Goal: Obtain resource: Obtain resource

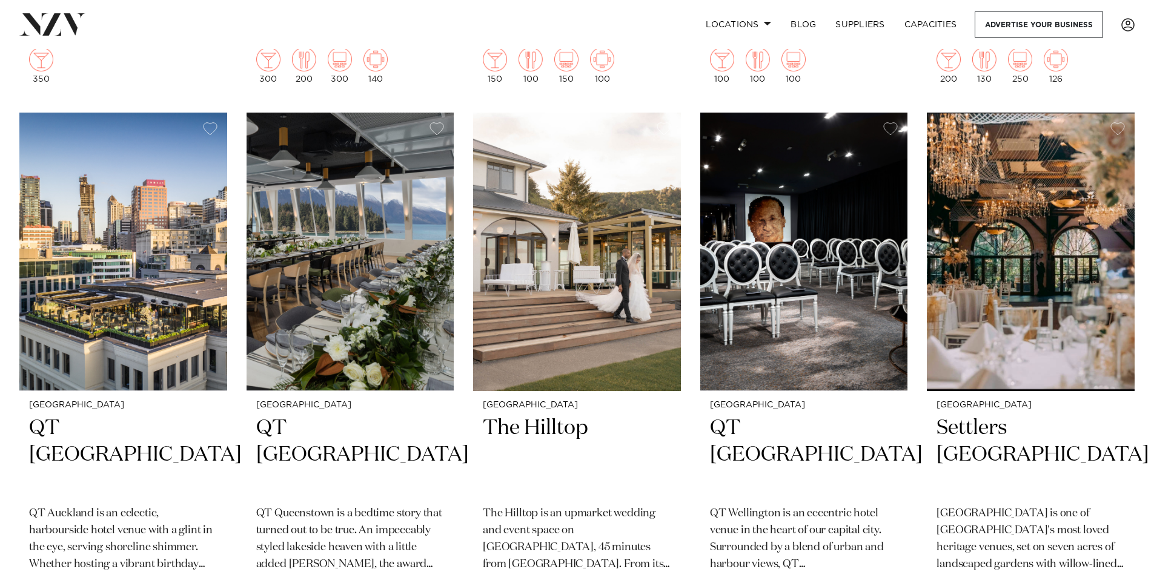
scroll to position [848, 0]
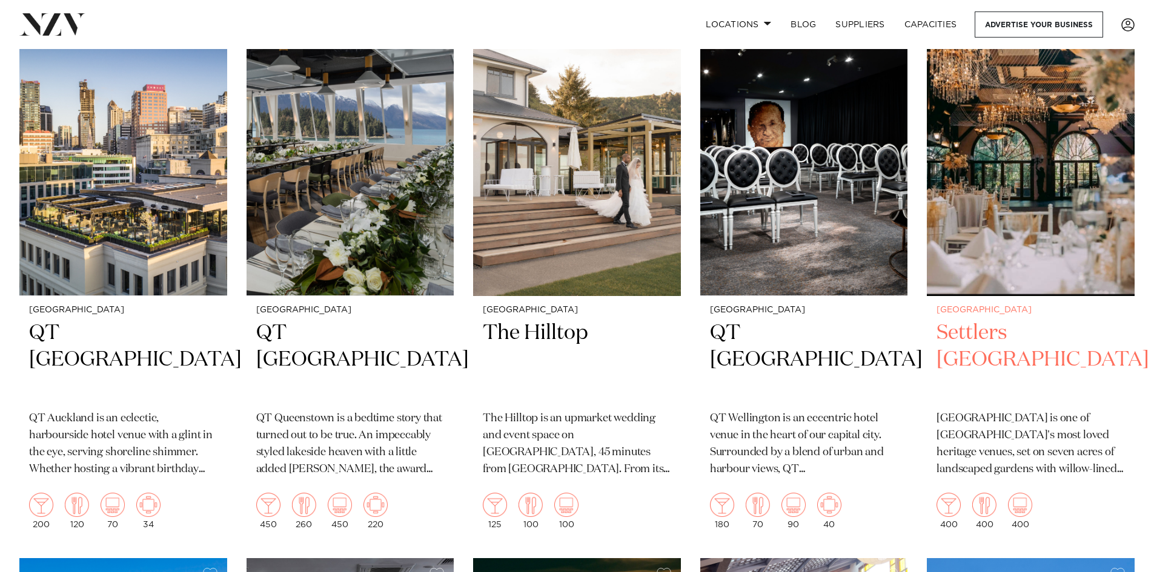
click at [993, 334] on h2 "Settlers [GEOGRAPHIC_DATA]" at bounding box center [1031, 361] width 188 height 82
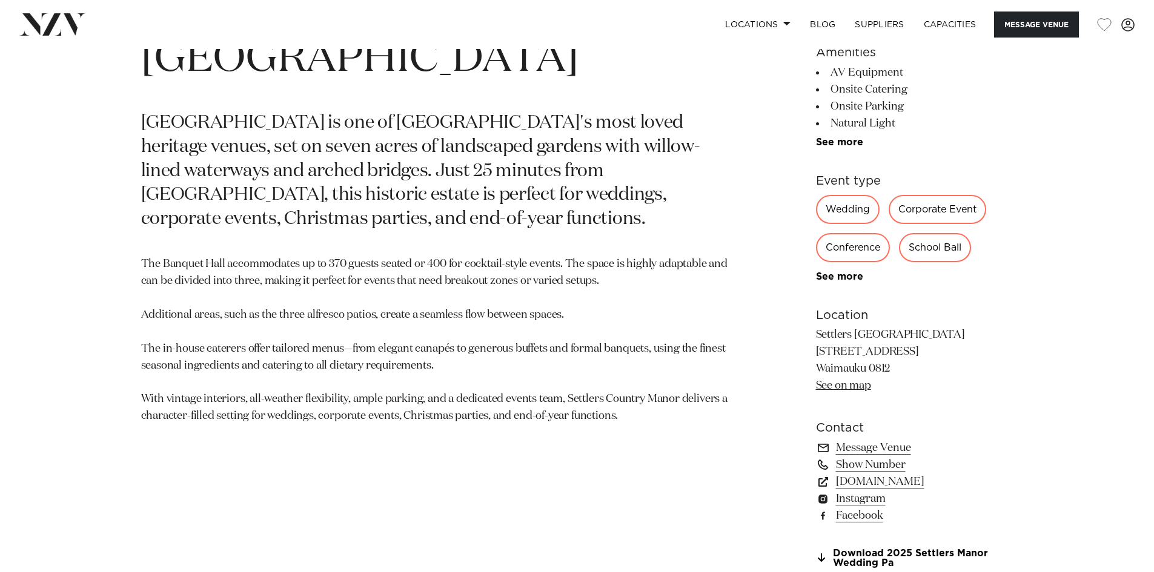
scroll to position [666, 0]
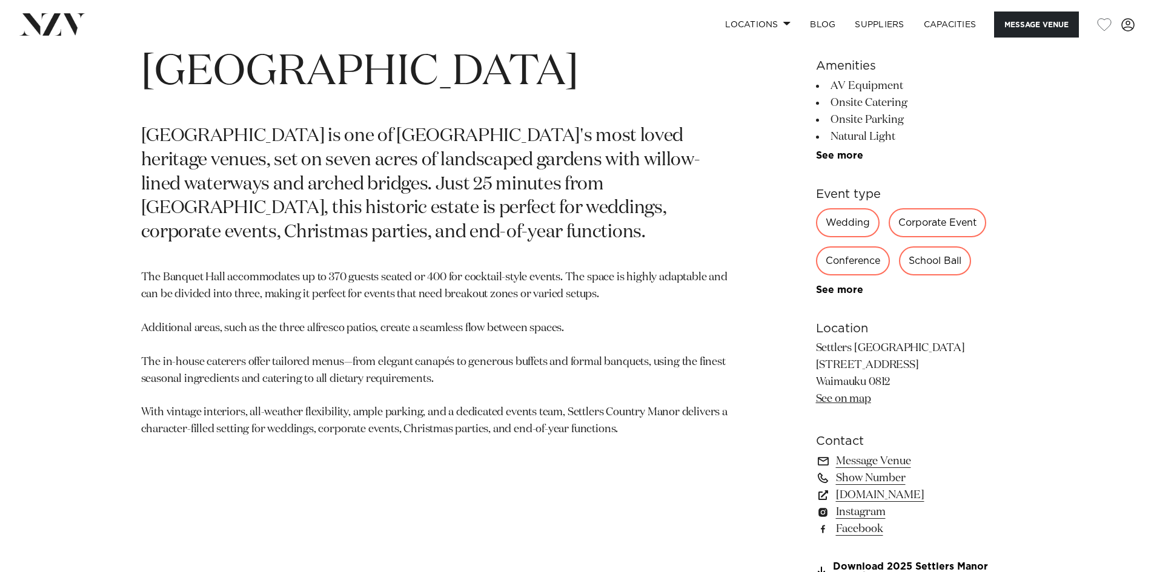
click at [862, 262] on div "Conference" at bounding box center [853, 261] width 74 height 29
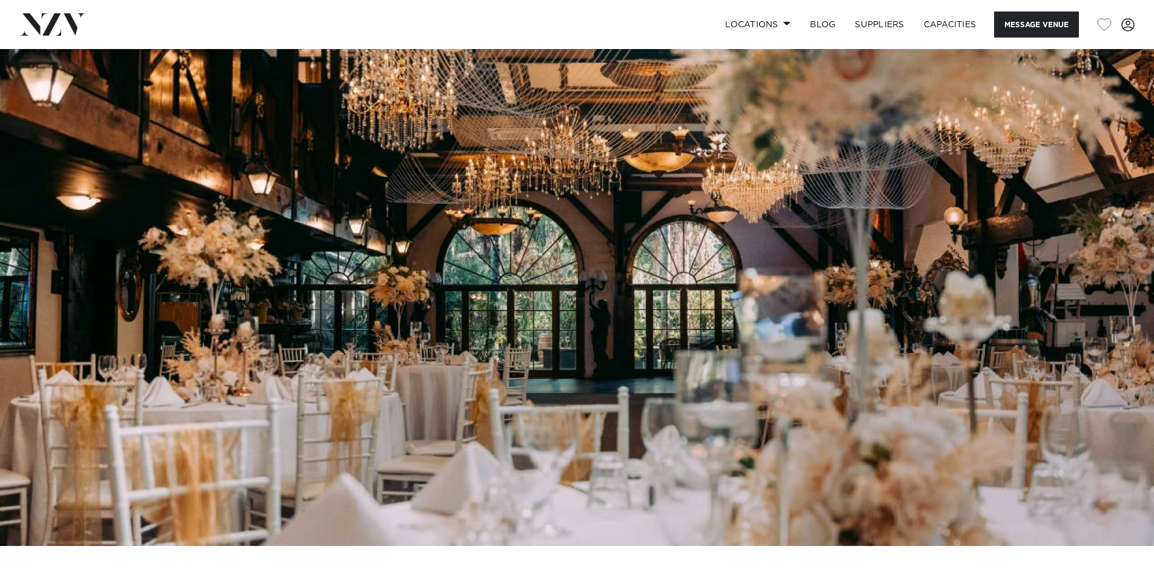
scroll to position [0, 0]
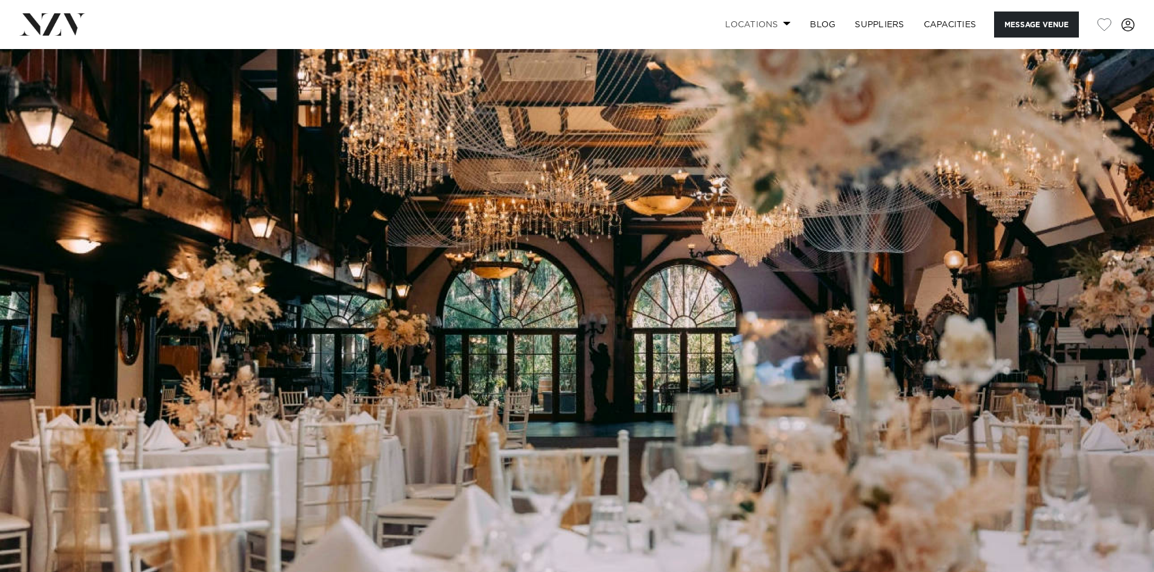
click at [788, 24] on span at bounding box center [787, 23] width 8 height 4
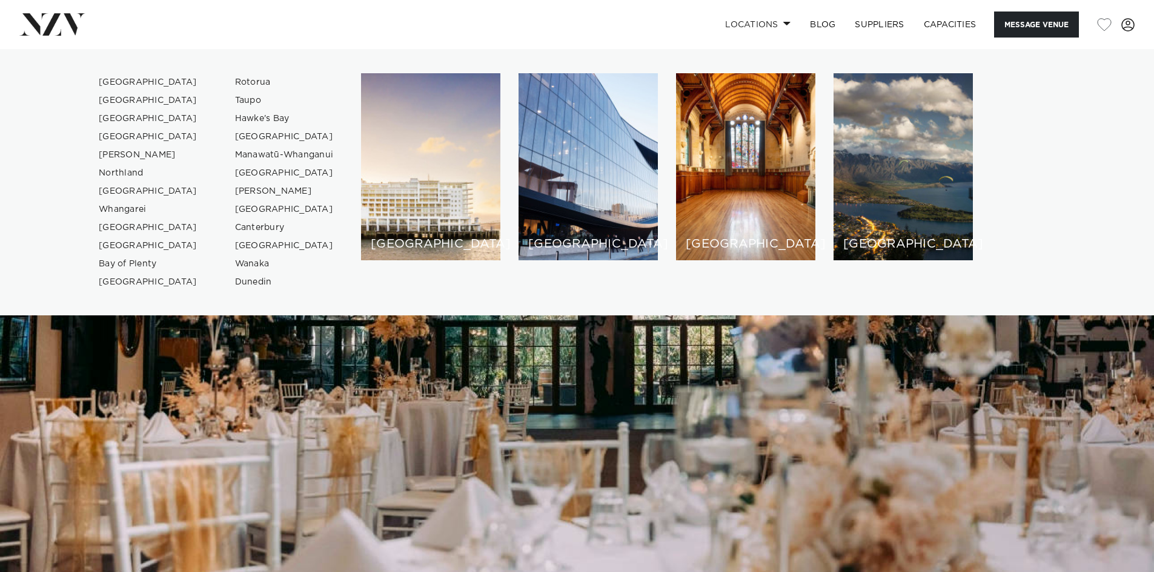
scroll to position [121, 0]
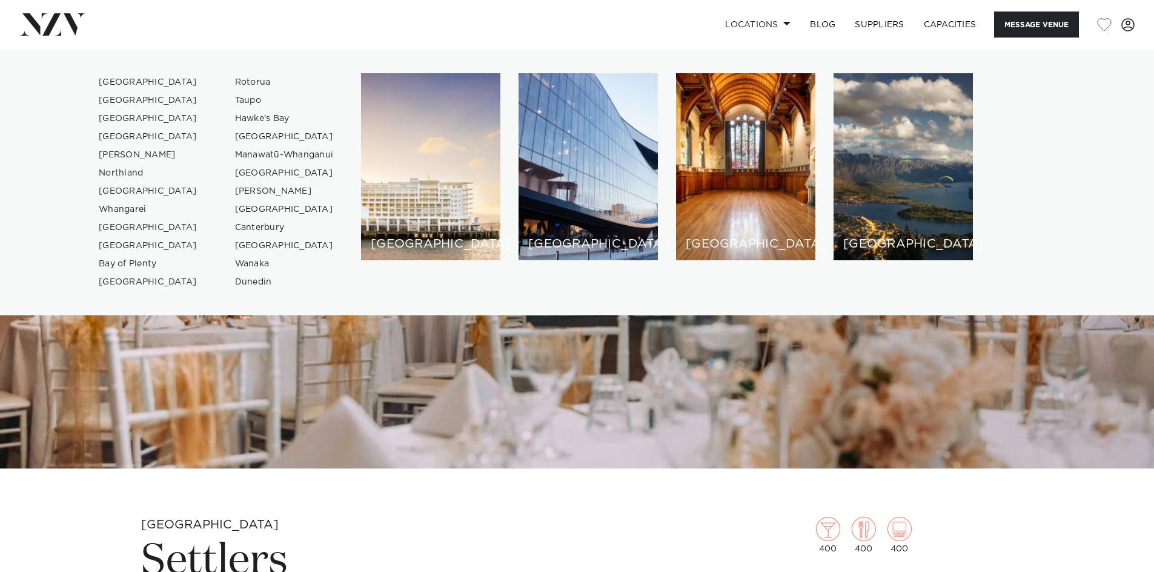
drag, startPoint x: 1084, startPoint y: 159, endPoint x: 1084, endPoint y: 153, distance: 6.1
click at [1084, 153] on div "Auckland Wellington Christchurch Queenstown Hamilton Northland Bay of Islands W…" at bounding box center [577, 182] width 1135 height 218
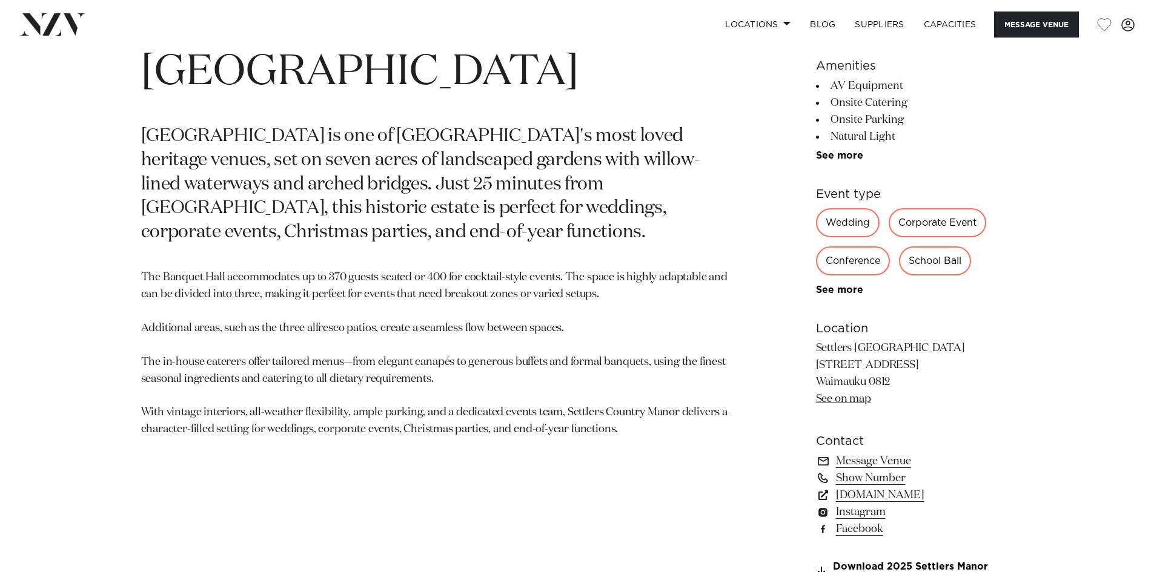
scroll to position [727, 0]
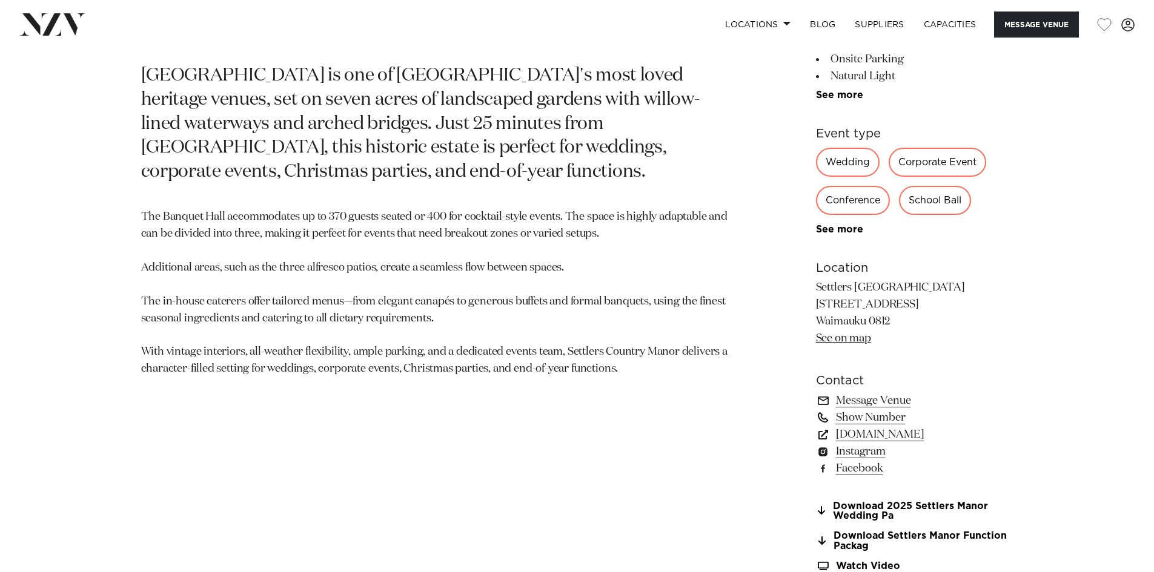
click at [885, 420] on link "Show Number" at bounding box center [914, 418] width 197 height 17
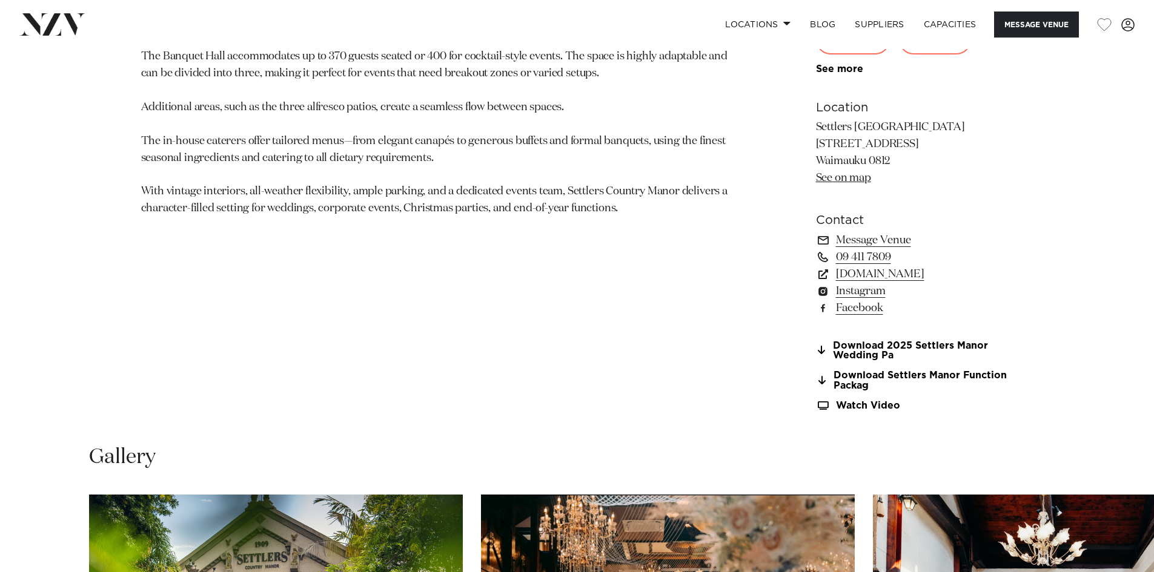
scroll to position [969, 0]
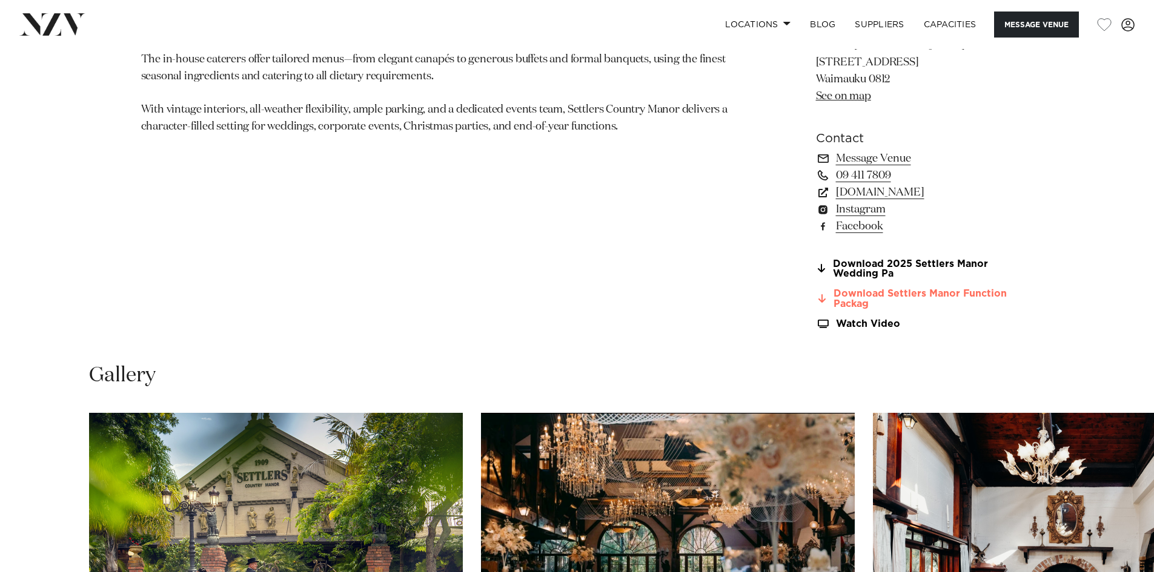
click at [855, 300] on link "Download Settlers Manor Function Packag" at bounding box center [914, 299] width 197 height 21
